Goal: Find specific page/section: Find specific page/section

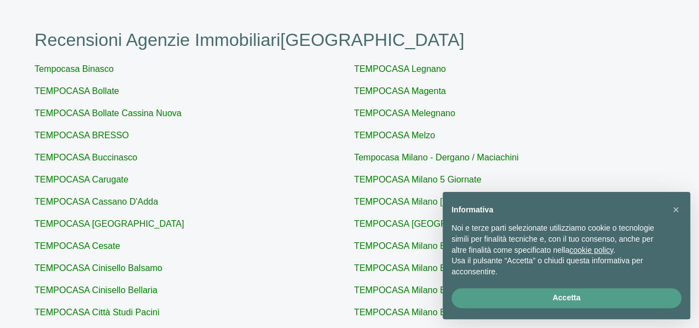
scroll to position [111, 0]
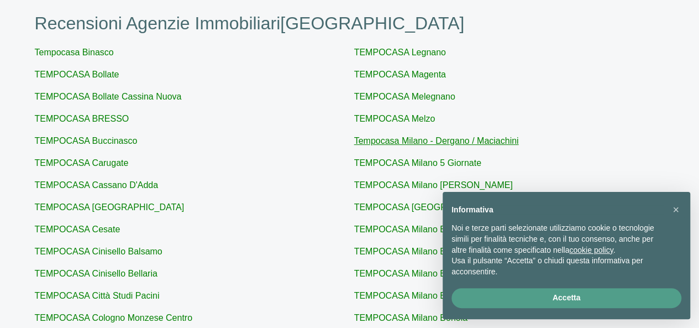
click at [423, 140] on link "Tempocasa Milano - Dergano / Maciachini" at bounding box center [436, 140] width 165 height 9
type input "Tempocasa Milano - Dergano / Maciachini"
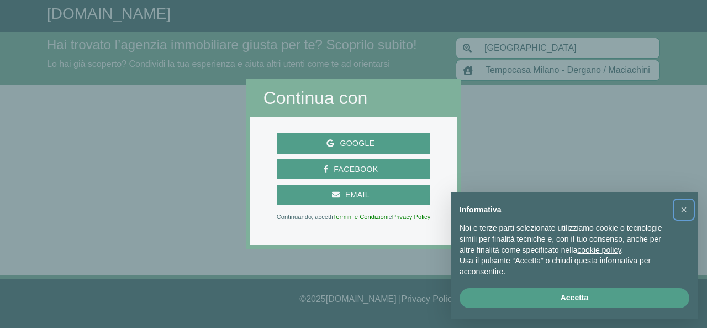
drag, startPoint x: 685, startPoint y: 208, endPoint x: 649, endPoint y: 170, distance: 51.6
click at [685, 206] on span "×" at bounding box center [684, 209] width 7 height 12
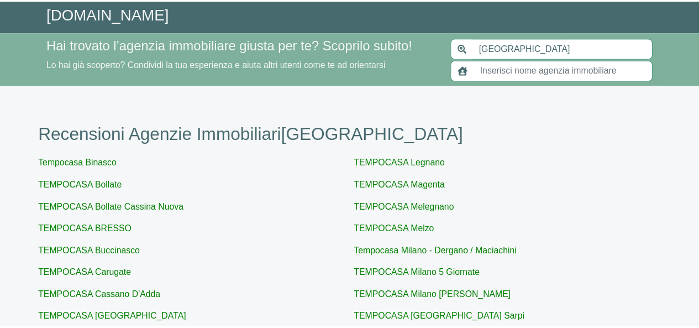
scroll to position [111, 0]
